Goal: Check status: Check status

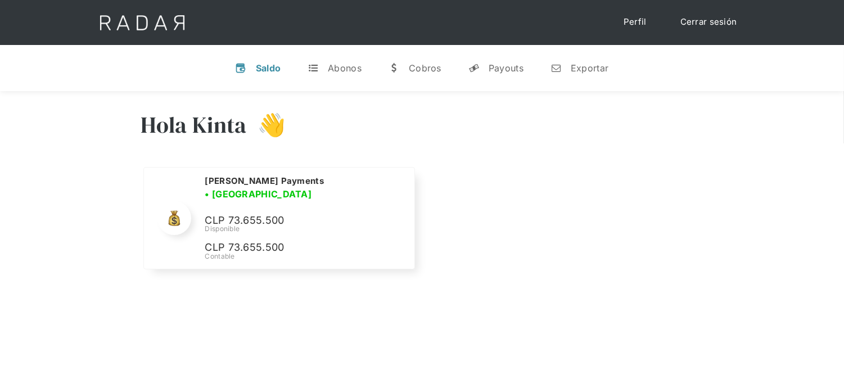
click at [694, 19] on link "Cerrar sesión" at bounding box center [708, 22] width 79 height 22
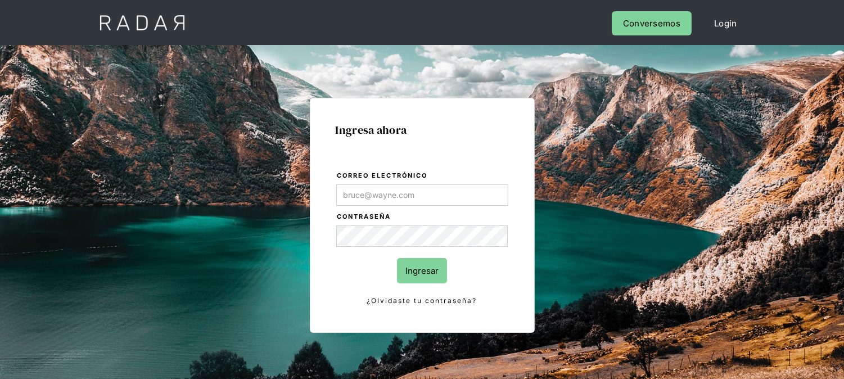
type input "[EMAIL_ADDRESS][DOMAIN_NAME]"
click at [422, 258] on input "Ingresar" at bounding box center [422, 270] width 50 height 25
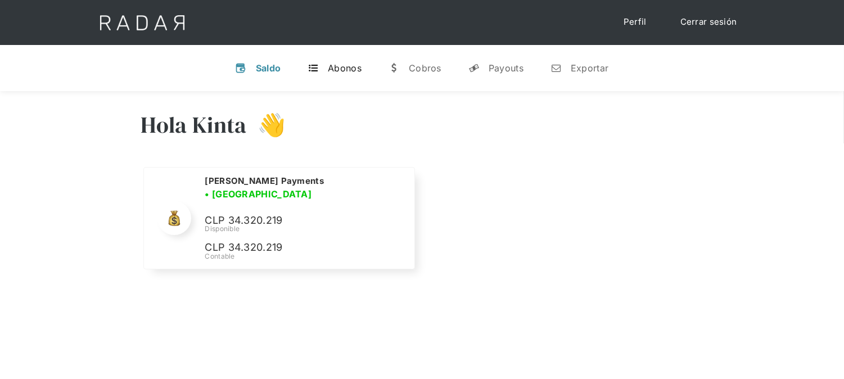
click at [354, 67] on div "Abonos" at bounding box center [345, 67] width 34 height 11
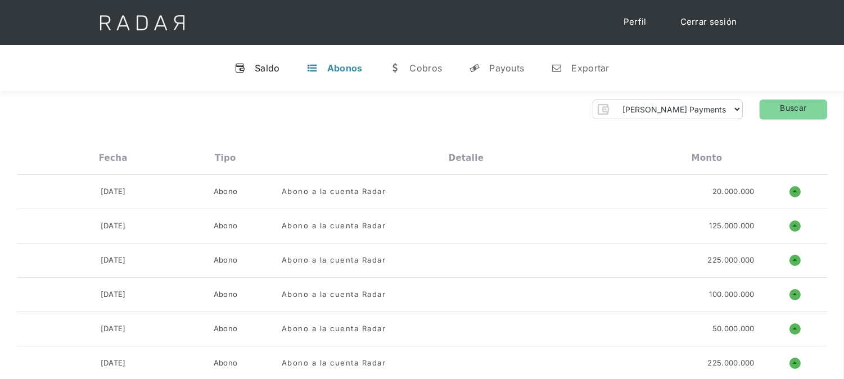
click at [278, 70] on div "Saldo" at bounding box center [267, 67] width 25 height 11
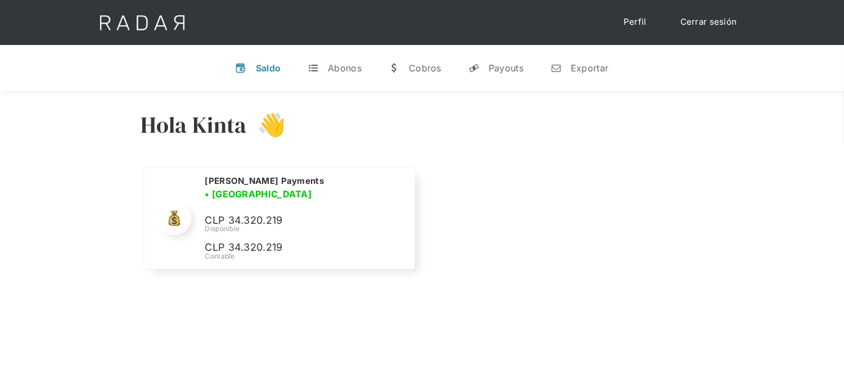
click at [688, 22] on link "Cerrar sesión" at bounding box center [708, 22] width 79 height 22
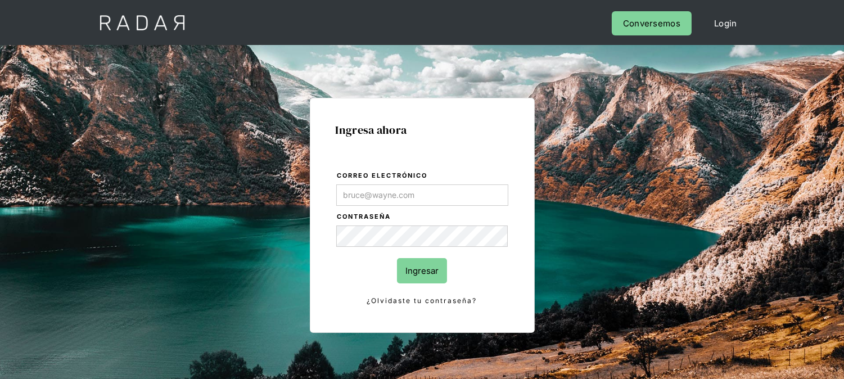
type input "[EMAIL_ADDRESS][DOMAIN_NAME]"
click at [432, 268] on input "Ingresar" at bounding box center [422, 270] width 50 height 25
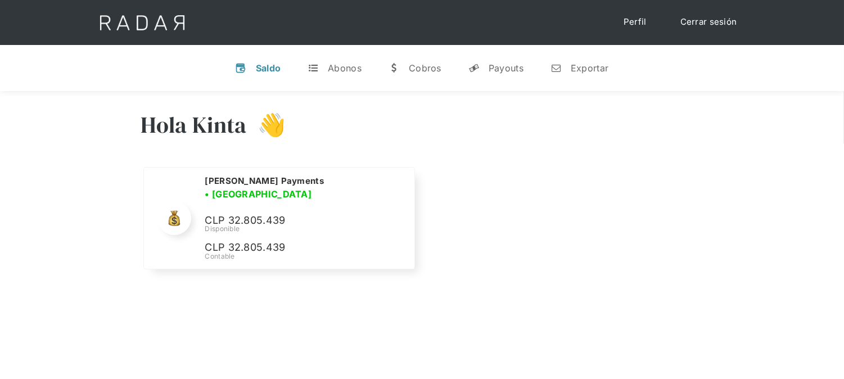
click at [697, 17] on link "Cerrar sesión" at bounding box center [708, 22] width 79 height 22
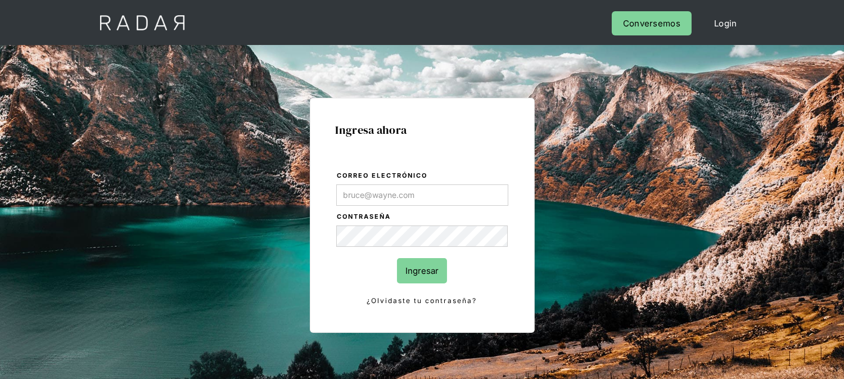
type input "[EMAIL_ADDRESS][DOMAIN_NAME]"
click at [421, 274] on input "Ingresar" at bounding box center [422, 270] width 50 height 25
